Goal: Find specific page/section

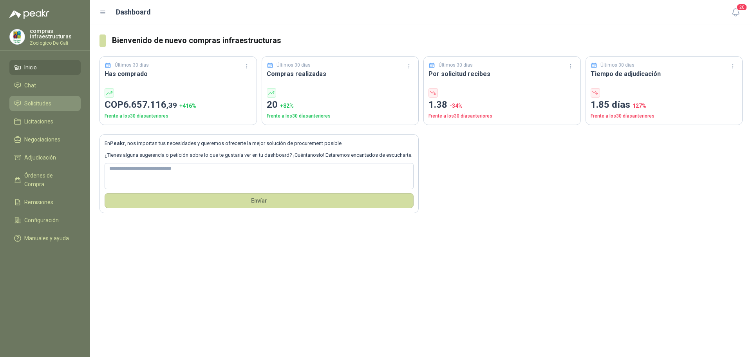
click at [36, 97] on link "Solicitudes" at bounding box center [44, 103] width 71 height 15
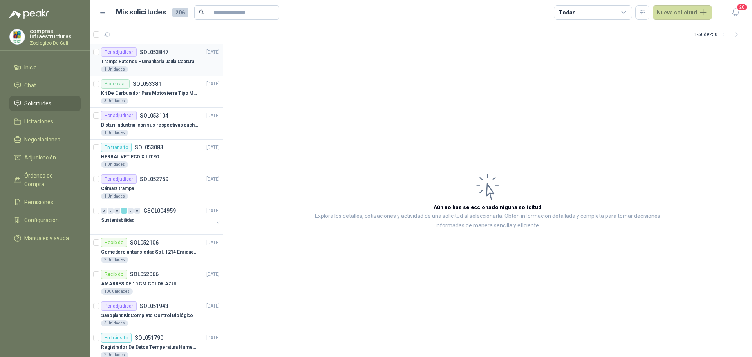
click at [179, 65] on p "Trampa Ratones Humanitaria Jaula Captura" at bounding box center [147, 61] width 93 height 7
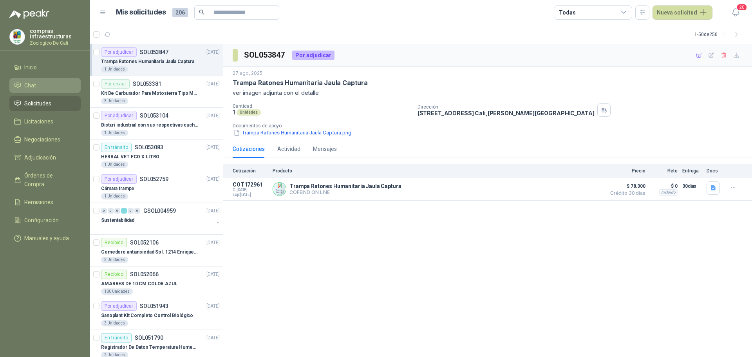
click at [37, 80] on link "Chat" at bounding box center [44, 85] width 71 height 15
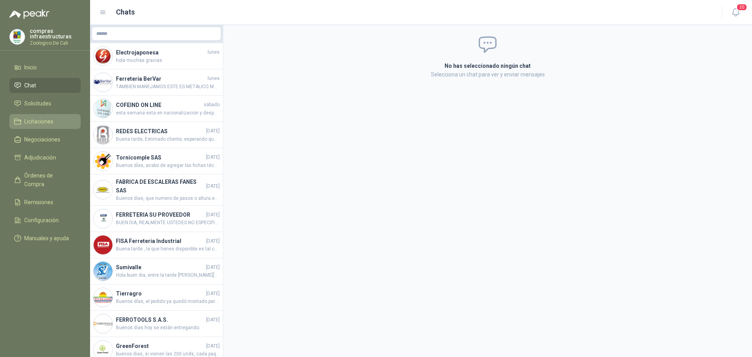
click at [56, 116] on link "Licitaciones" at bounding box center [44, 121] width 71 height 15
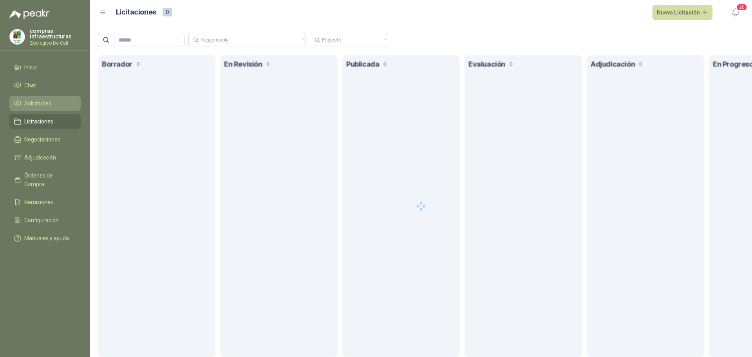
click at [56, 103] on li "Solicitudes" at bounding box center [45, 103] width 62 height 9
